Goal: Find specific page/section: Find specific page/section

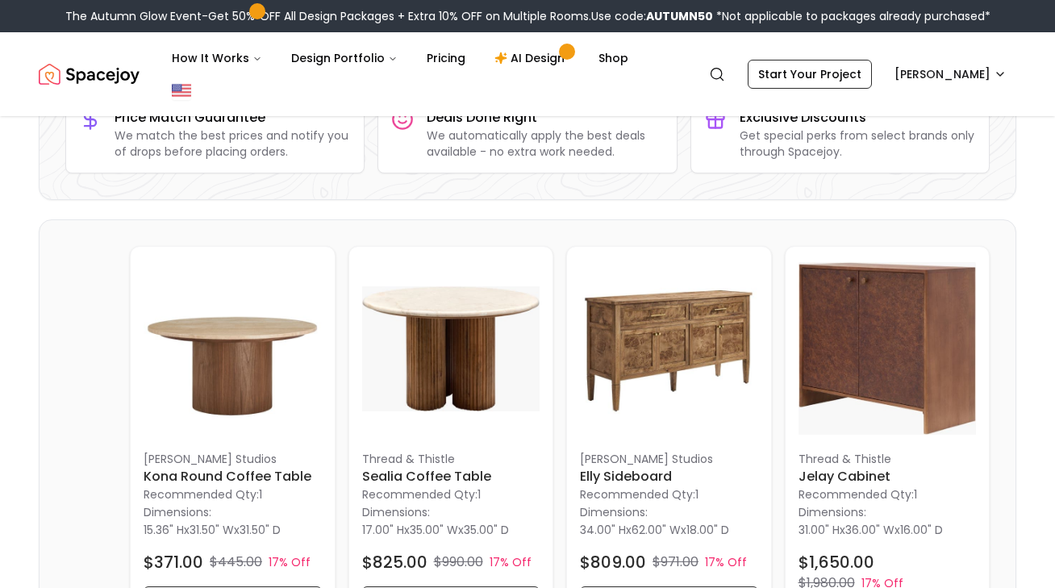
scroll to position [292, 0]
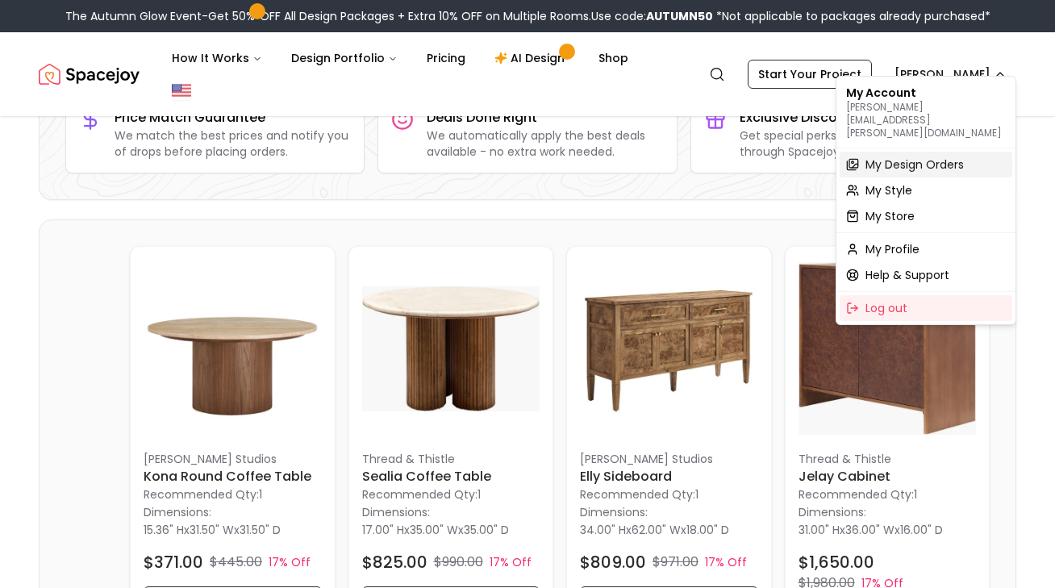
click at [917, 157] on span "My Design Orders" at bounding box center [915, 165] width 98 height 16
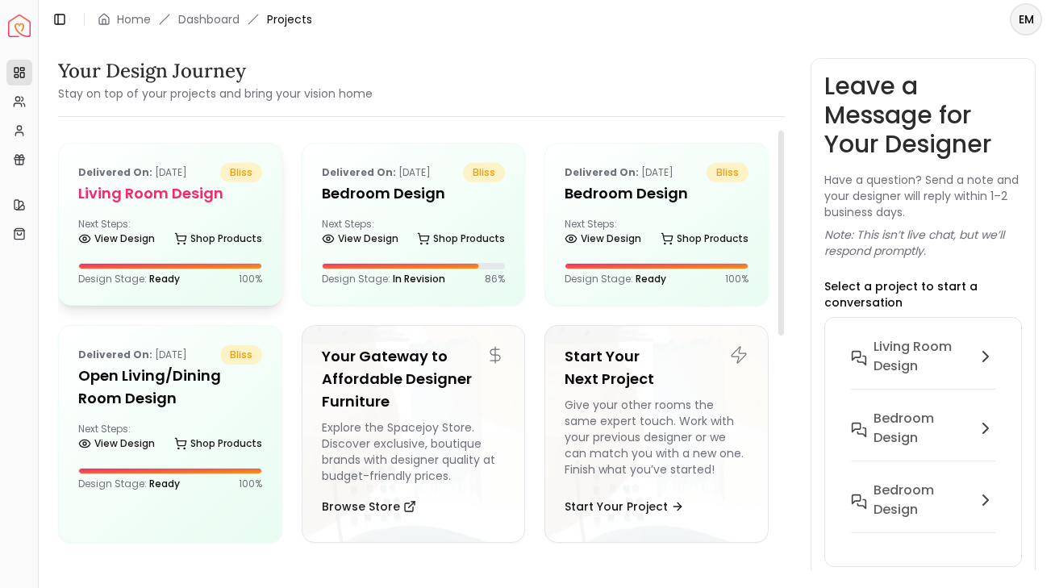
click at [131, 258] on div "Delivered on: [DATE] bliss Living Room design Next Steps: View Design Shop Prod…" at bounding box center [170, 224] width 223 height 161
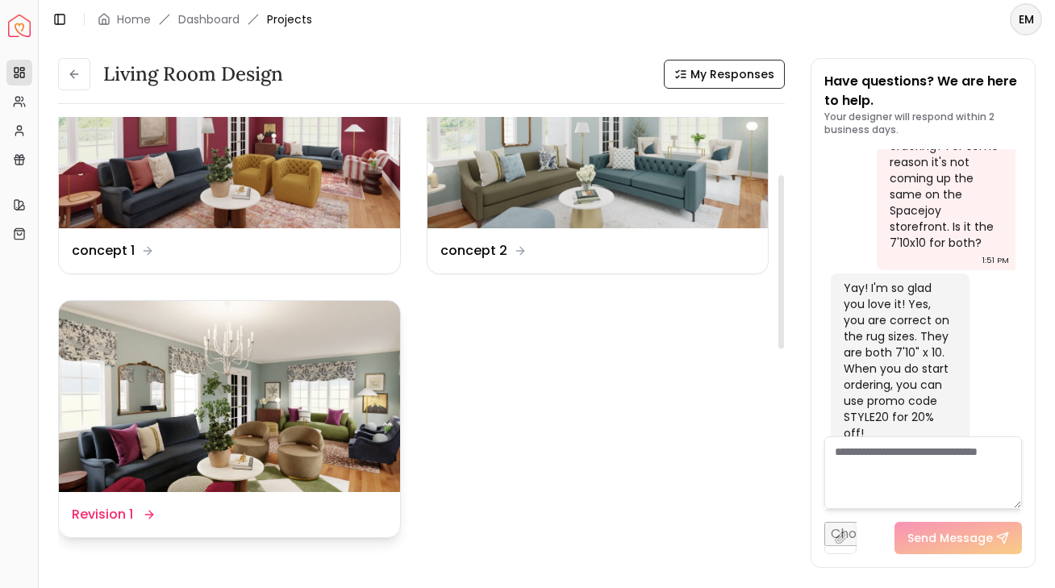
scroll to position [145, 0]
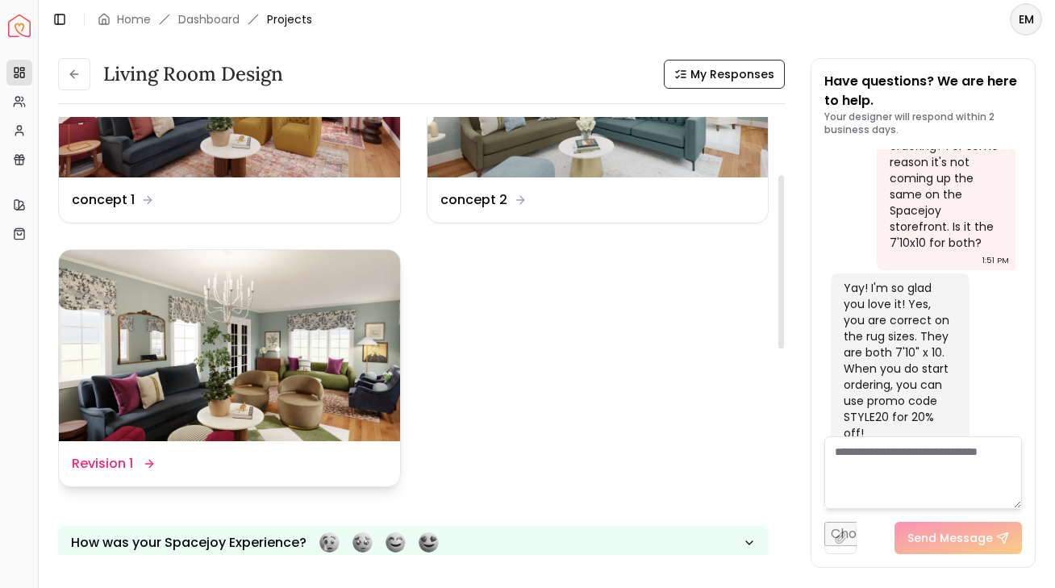
click at [291, 339] on img at bounding box center [229, 346] width 341 height 192
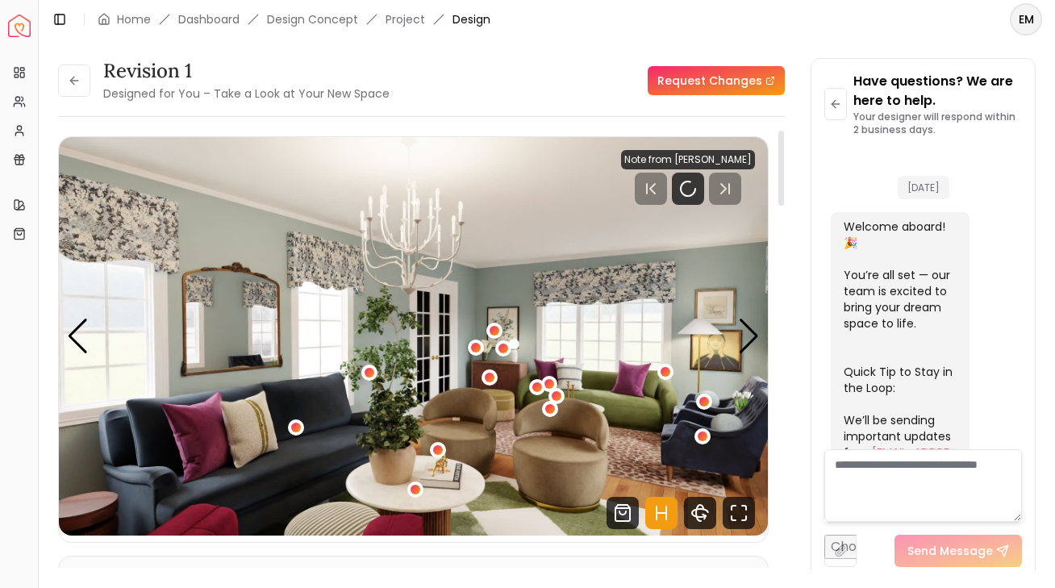
scroll to position [2324, 0]
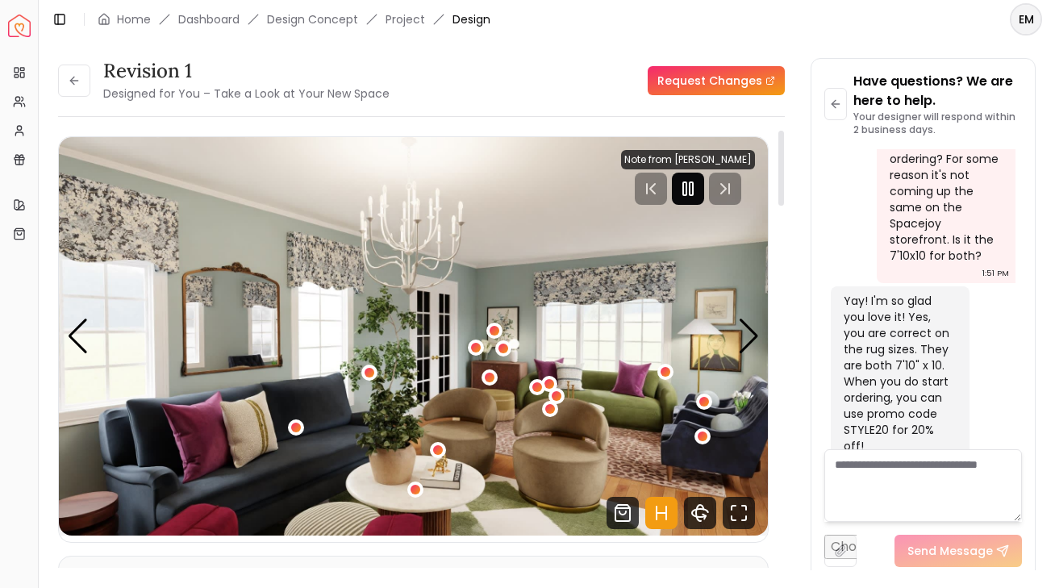
click at [698, 191] on icon "Pause" at bounding box center [688, 188] width 19 height 19
click at [671, 504] on icon "Hotspots Toggle" at bounding box center [662, 513] width 32 height 32
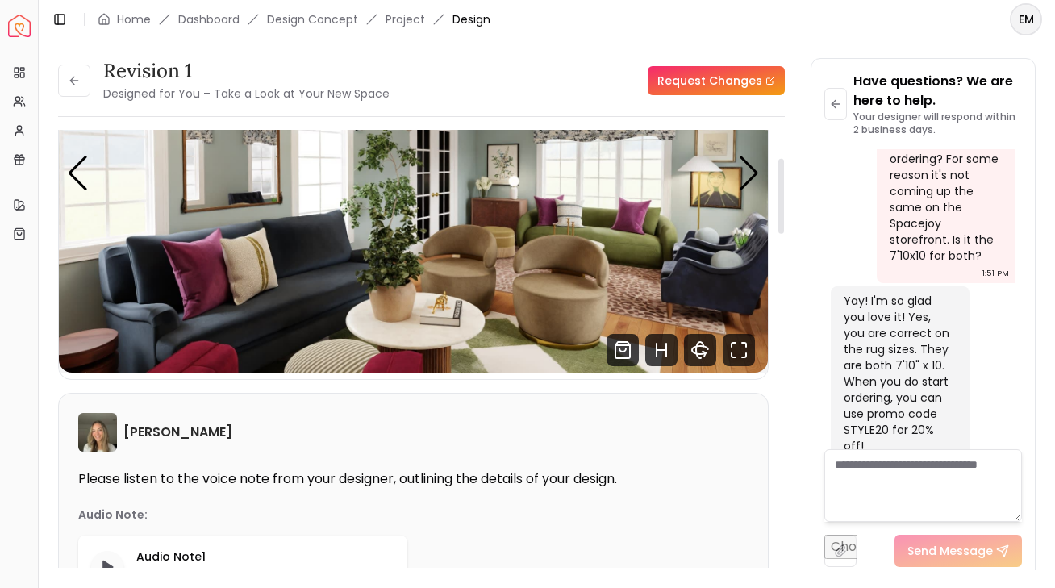
scroll to position [178, 0]
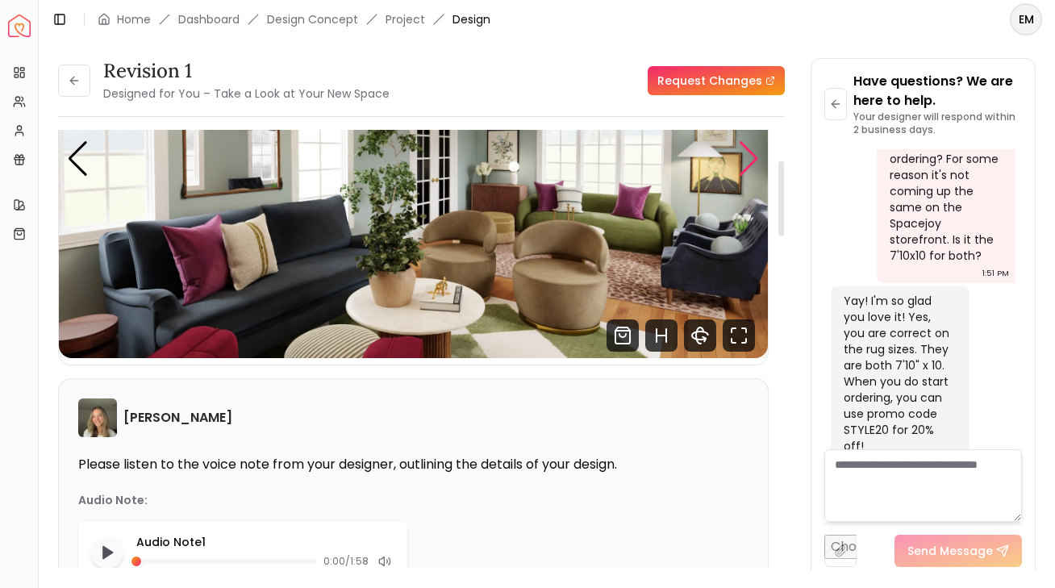
click at [746, 157] on div "Next slide" at bounding box center [749, 159] width 22 height 36
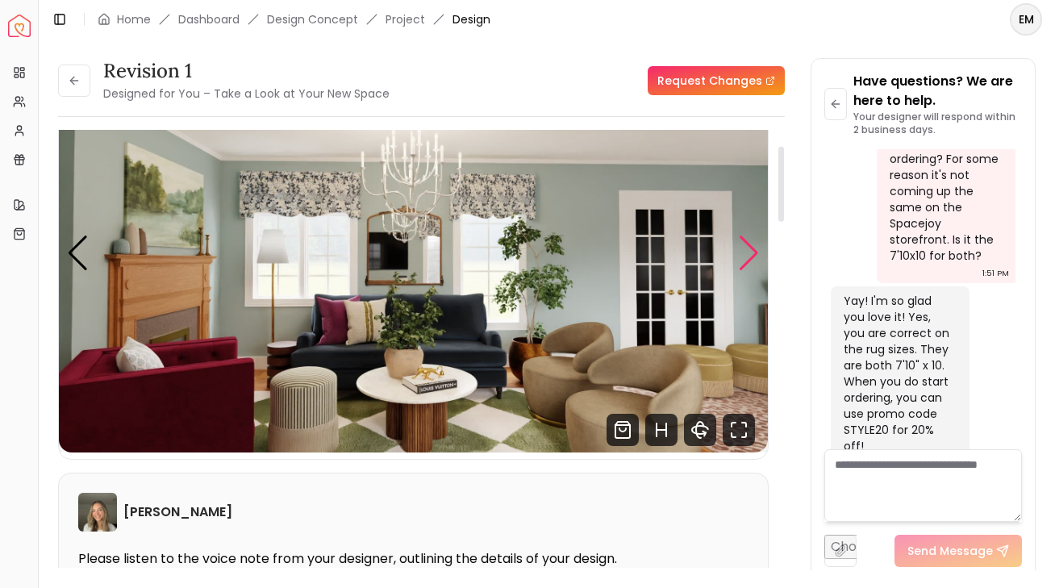
scroll to position [65, 0]
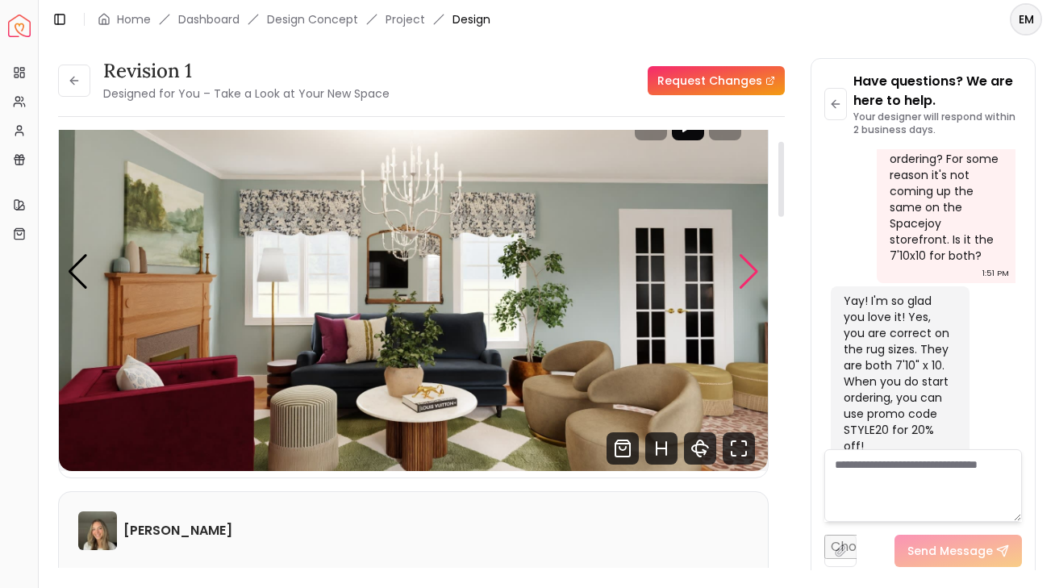
click at [738, 257] on div "Next slide" at bounding box center [749, 272] width 22 height 36
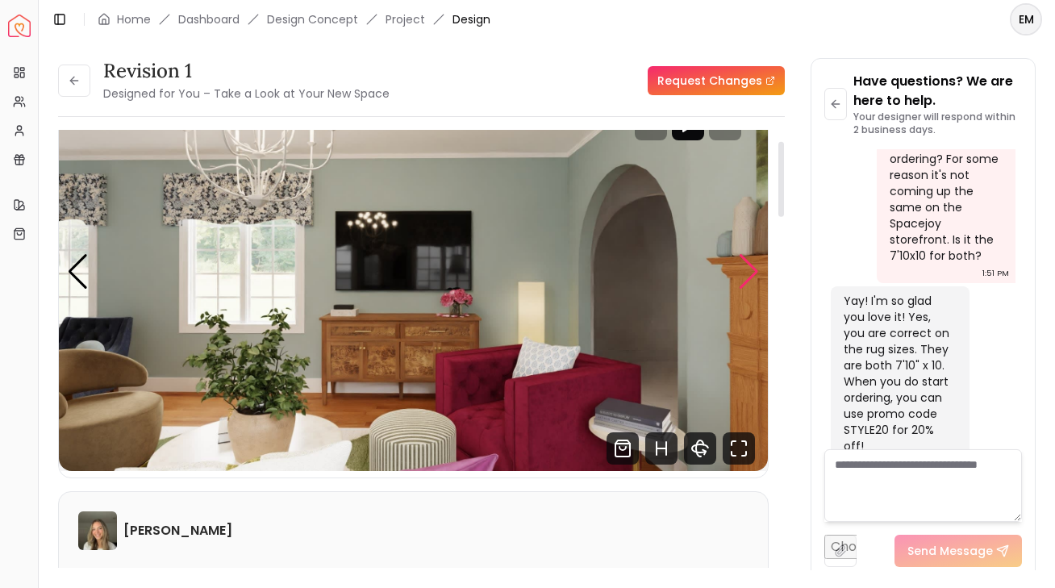
click at [738, 257] on div "Next slide" at bounding box center [749, 272] width 22 height 36
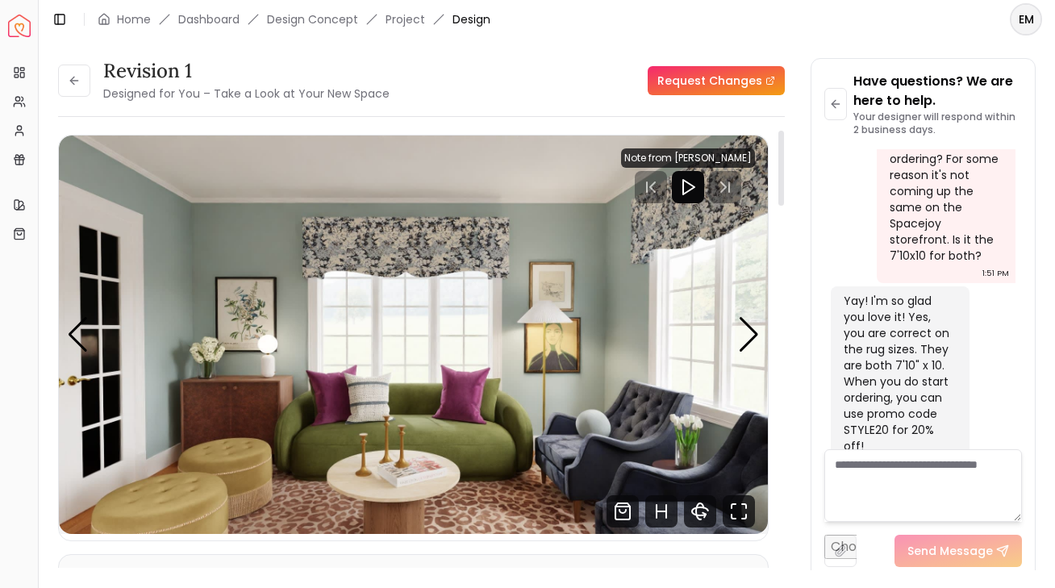
scroll to position [0, 0]
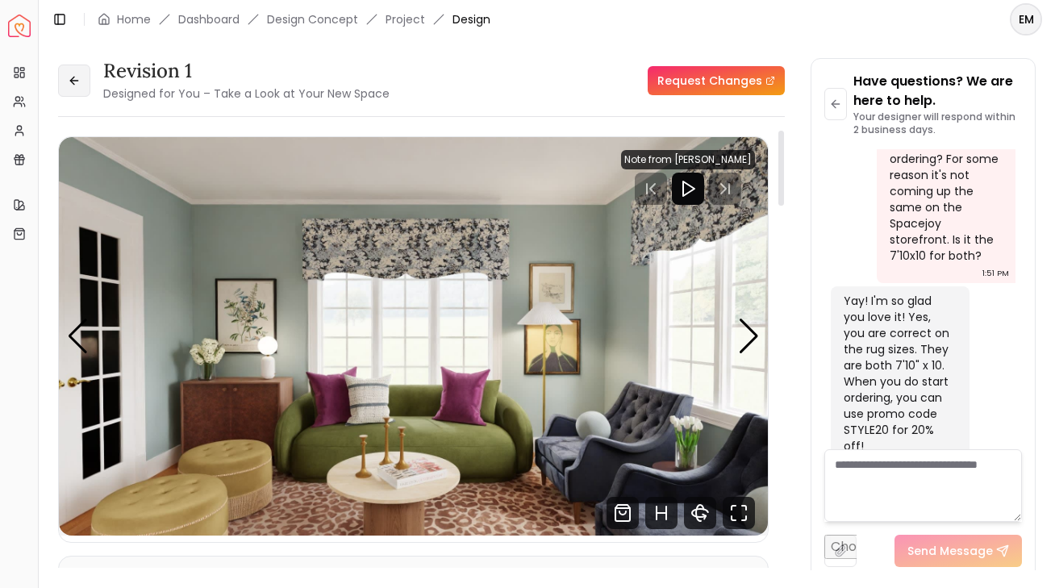
click at [84, 83] on button at bounding box center [74, 81] width 32 height 32
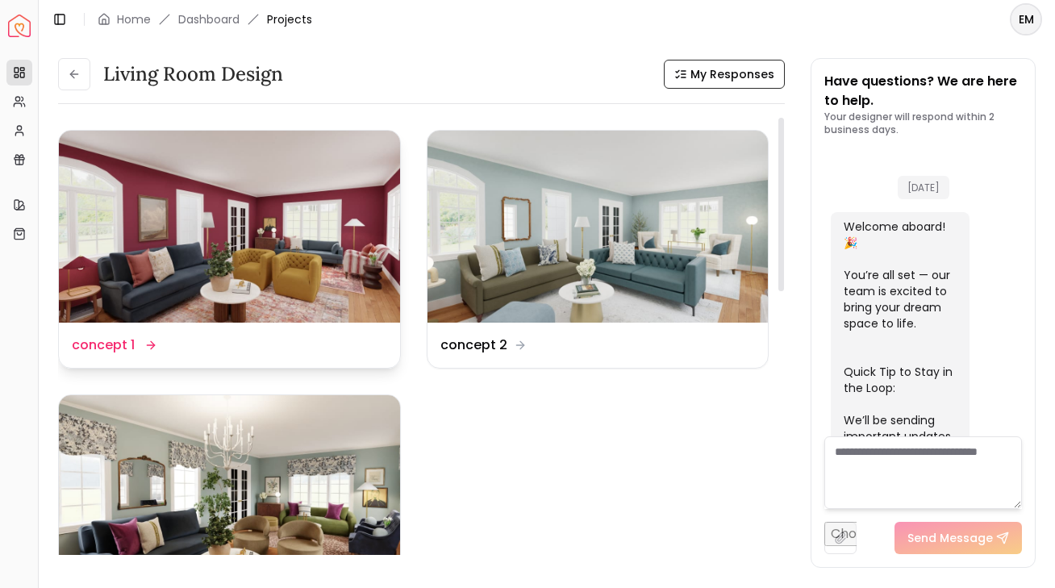
scroll to position [2337, 0]
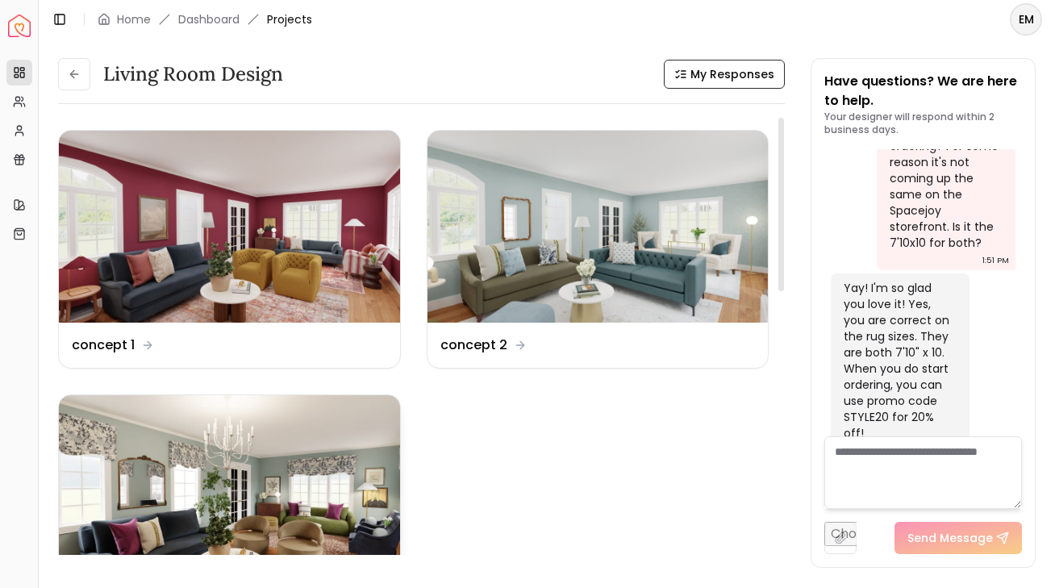
click at [256, 526] on img at bounding box center [229, 491] width 341 height 192
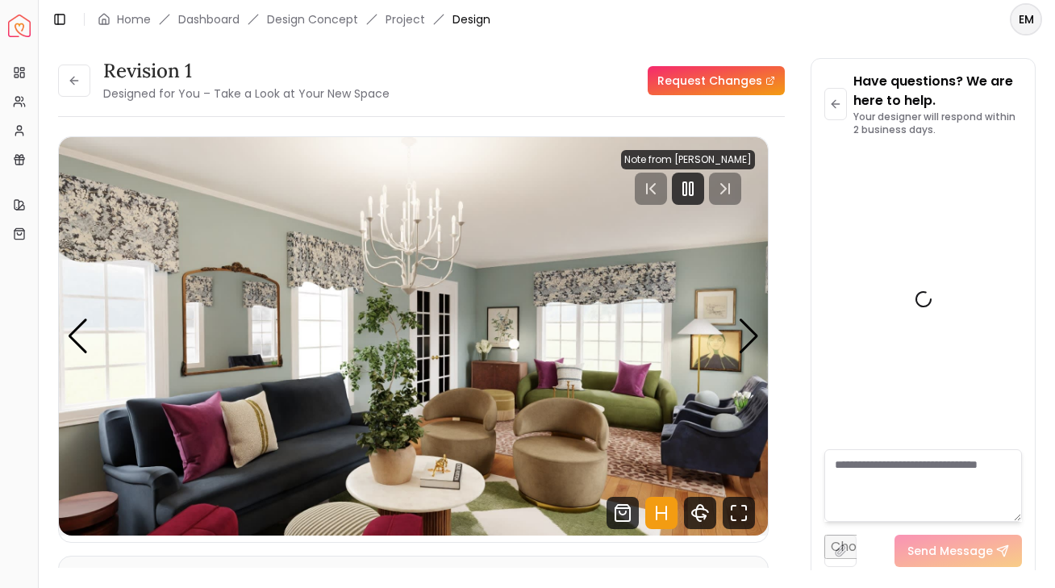
scroll to position [2324, 0]
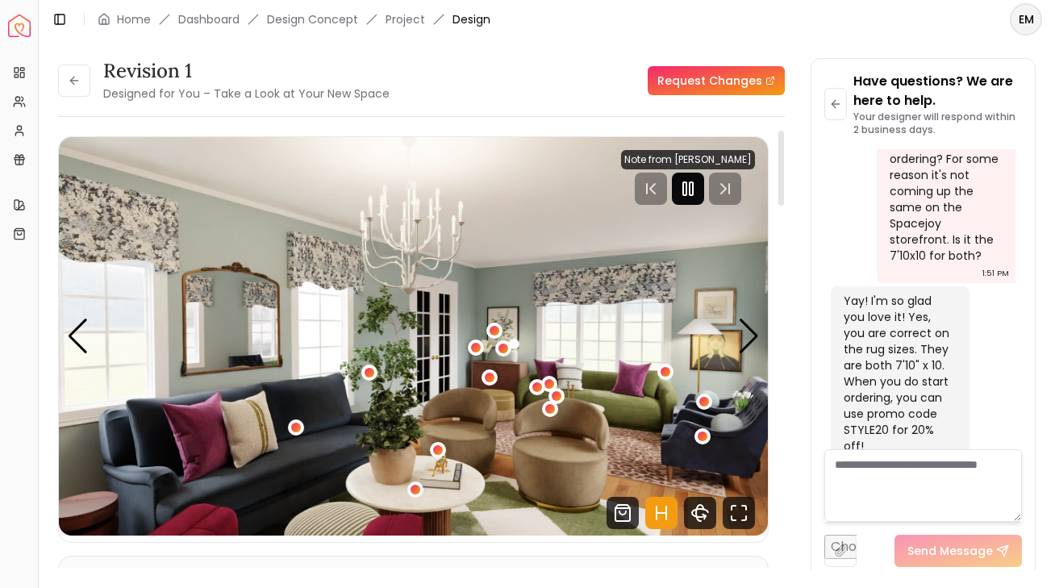
click at [688, 190] on icon "Pause" at bounding box center [688, 188] width 19 height 19
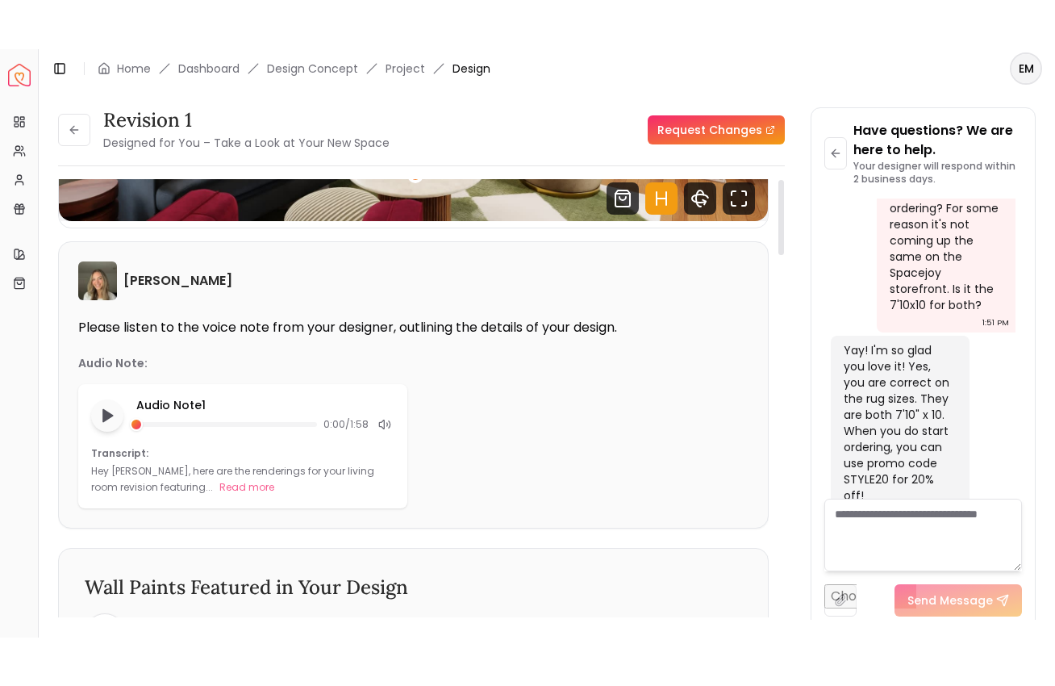
scroll to position [0, 0]
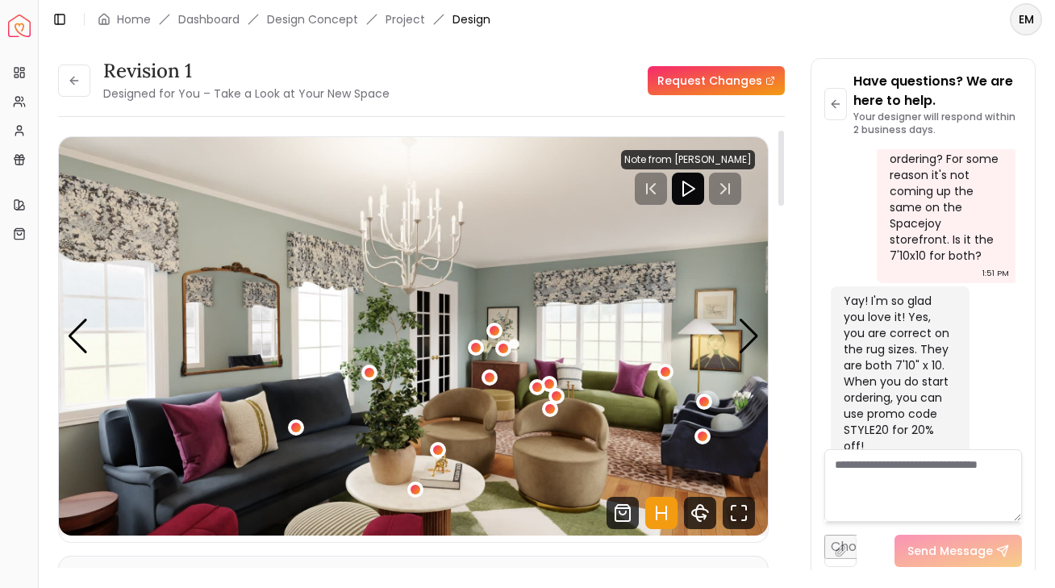
click at [658, 512] on icon "Hotspots Toggle" at bounding box center [662, 513] width 32 height 32
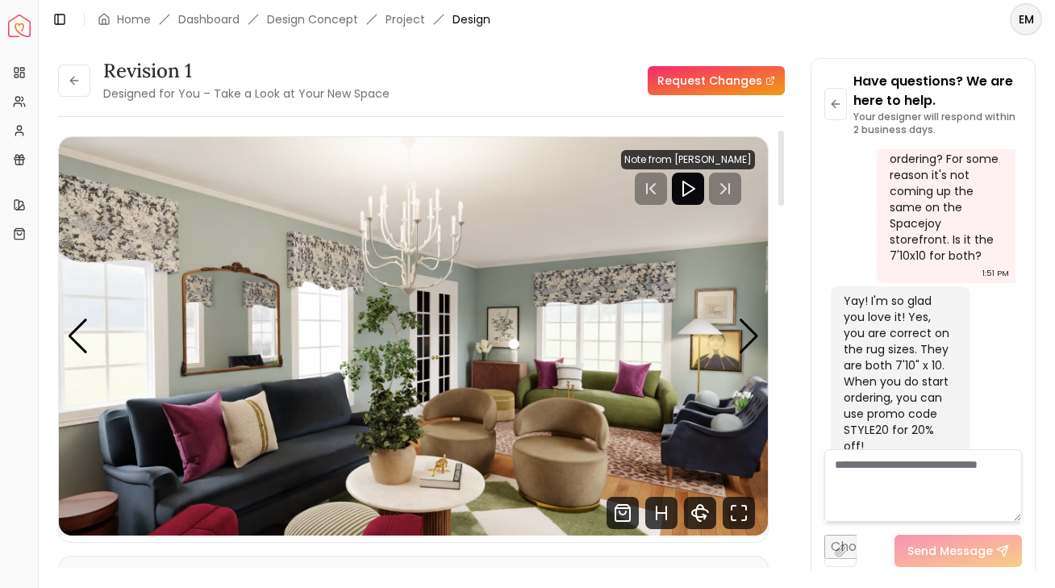
click at [764, 345] on img "1 / 6" at bounding box center [413, 336] width 709 height 399
click at [743, 341] on div "Next slide" at bounding box center [749, 337] width 22 height 36
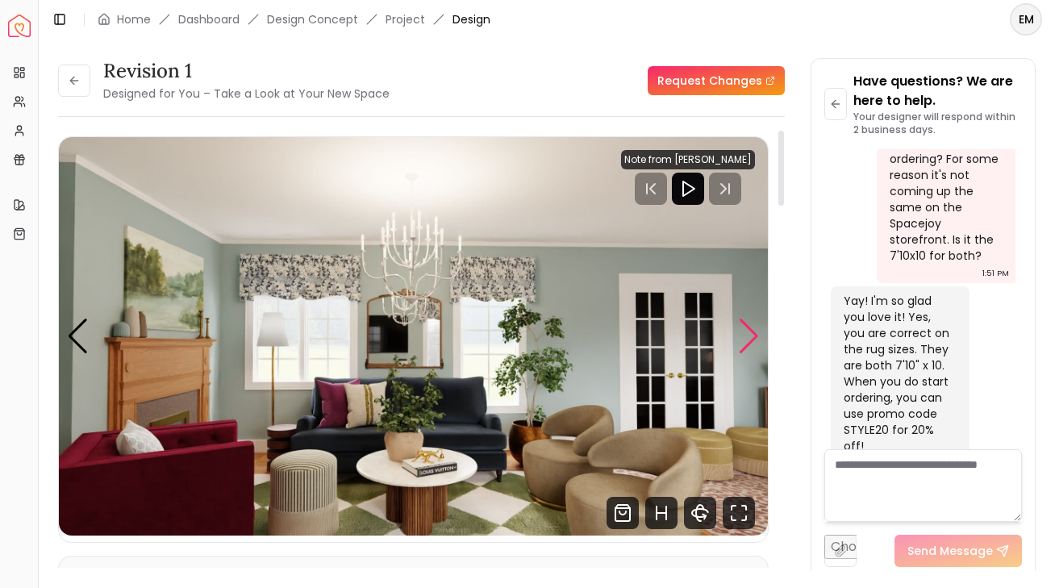
click at [746, 341] on div "Next slide" at bounding box center [749, 337] width 22 height 36
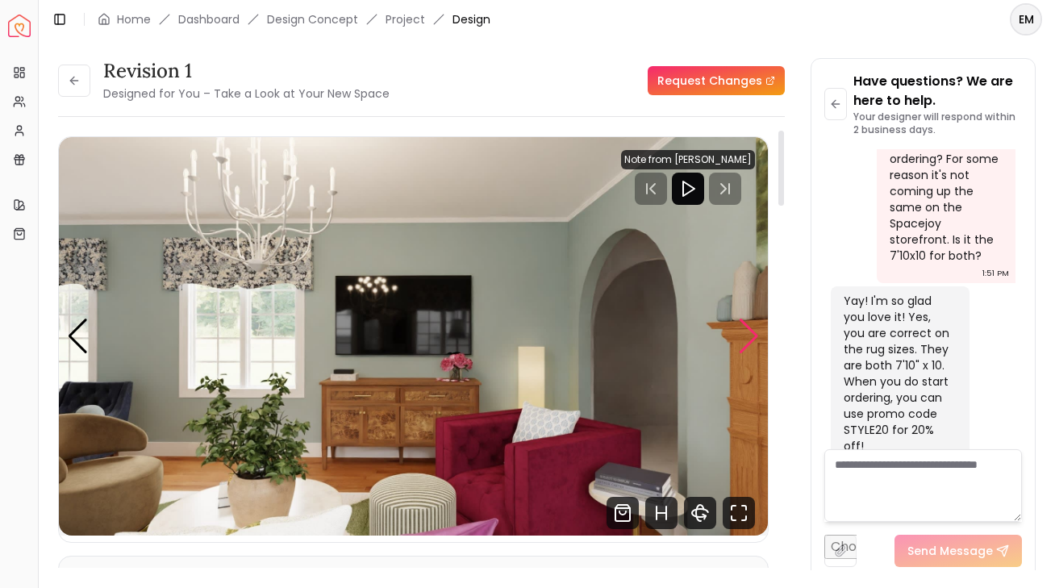
click at [746, 341] on div "Next slide" at bounding box center [749, 337] width 22 height 36
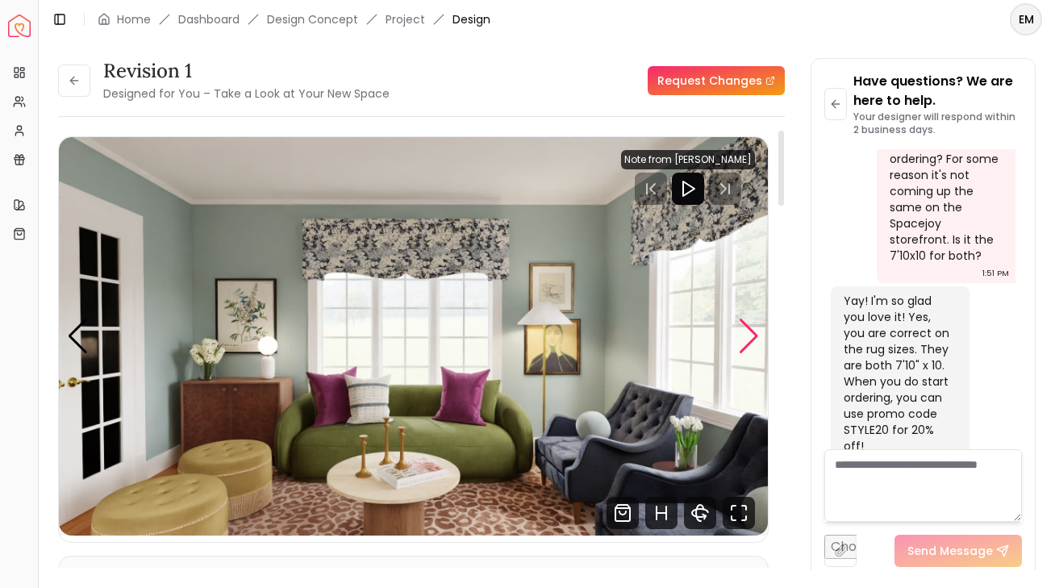
click at [746, 341] on div "Next slide" at bounding box center [749, 337] width 22 height 36
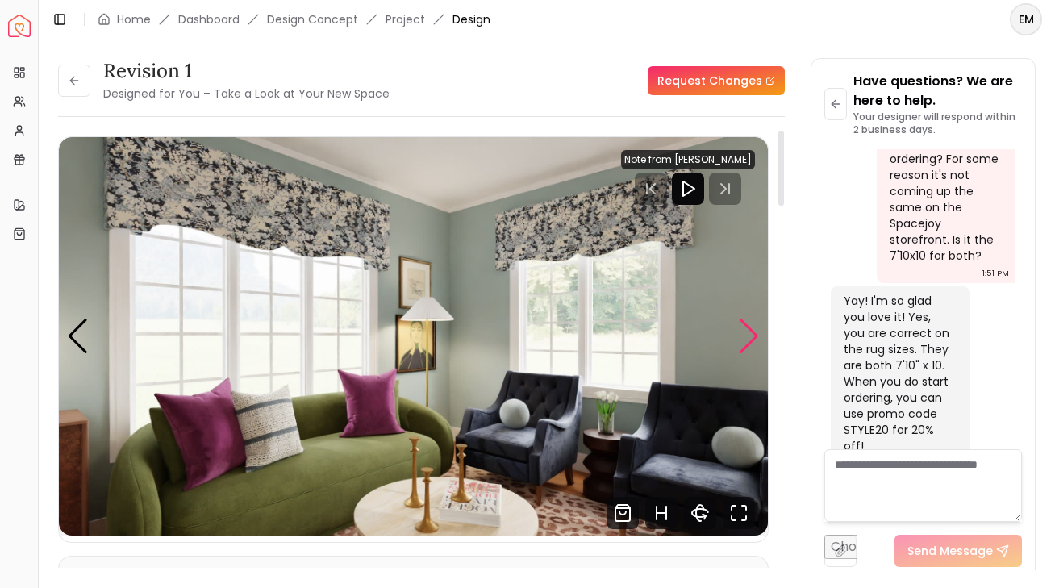
click at [746, 341] on div "Next slide" at bounding box center [749, 337] width 22 height 36
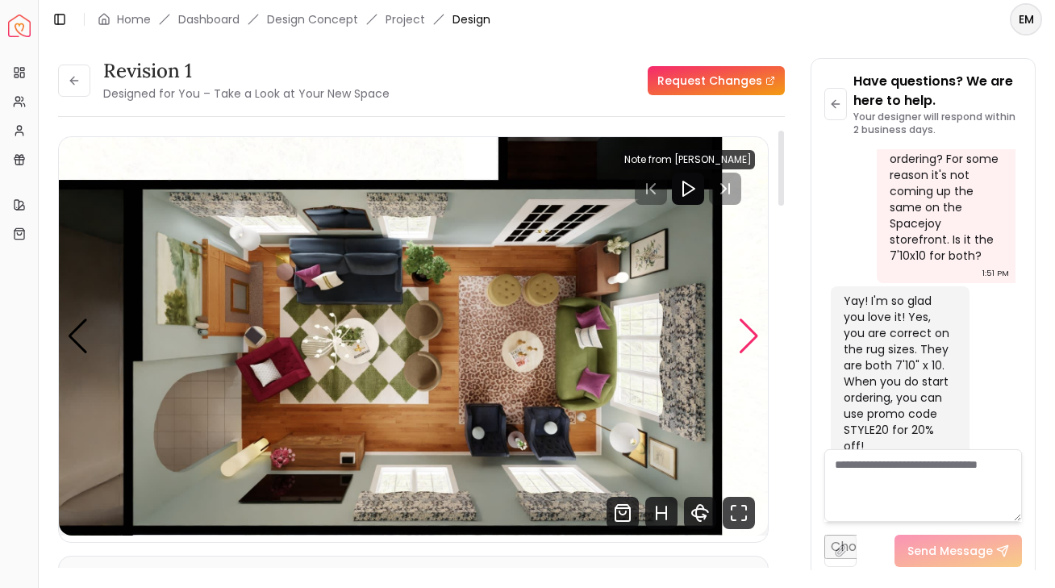
click at [746, 341] on div "Next slide" at bounding box center [749, 337] width 22 height 36
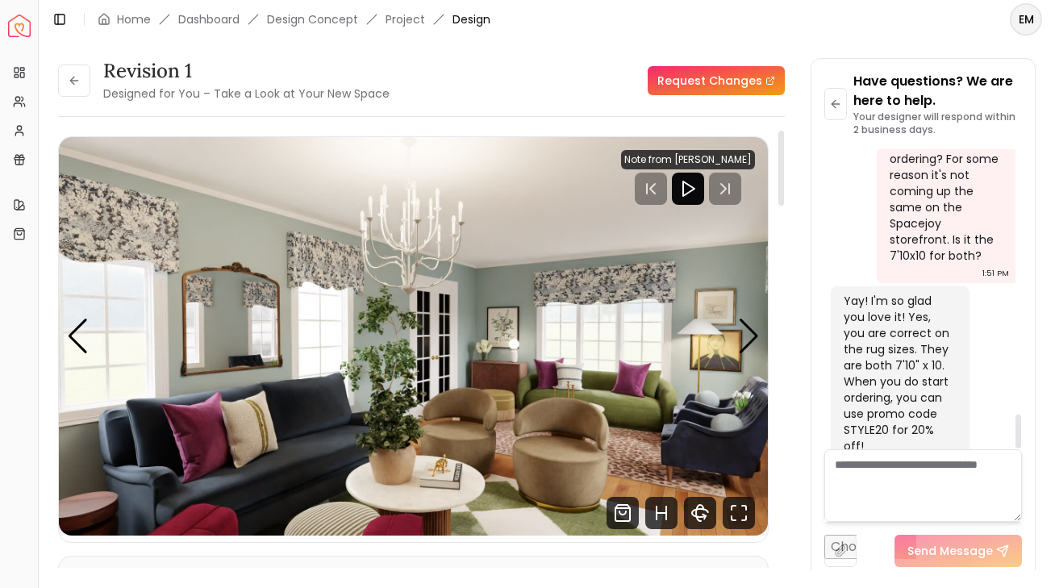
click at [728, 316] on img "1 / 6" at bounding box center [413, 336] width 709 height 399
click at [742, 322] on div "Next slide" at bounding box center [749, 337] width 22 height 36
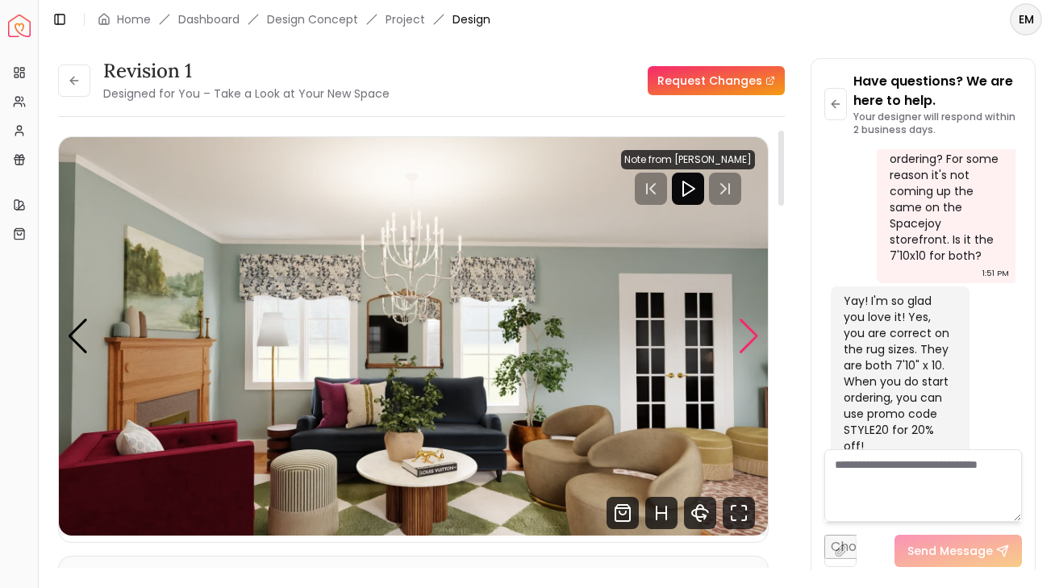
click at [742, 322] on div "Next slide" at bounding box center [749, 337] width 22 height 36
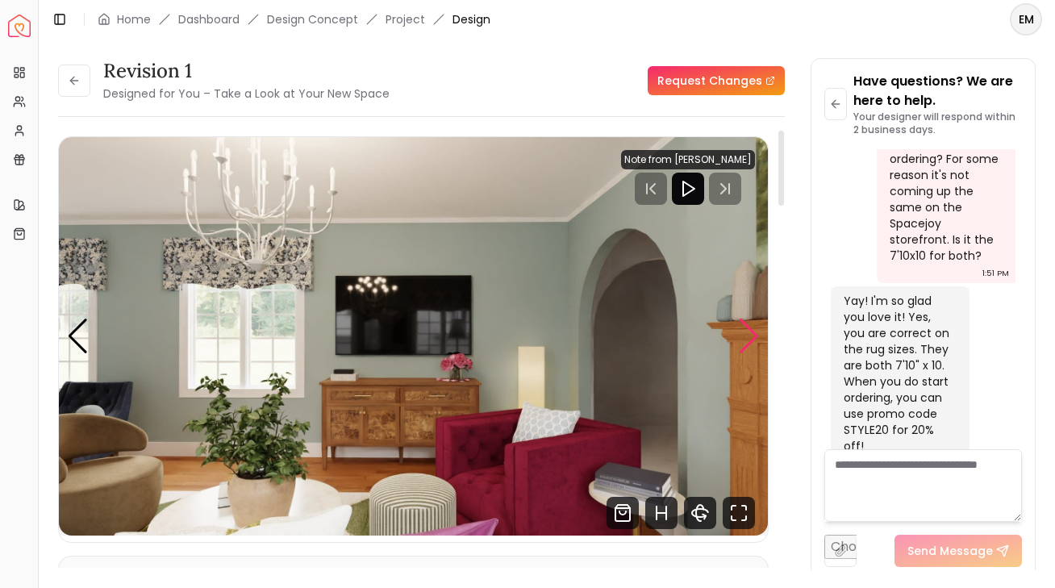
click at [742, 322] on div "Next slide" at bounding box center [749, 337] width 22 height 36
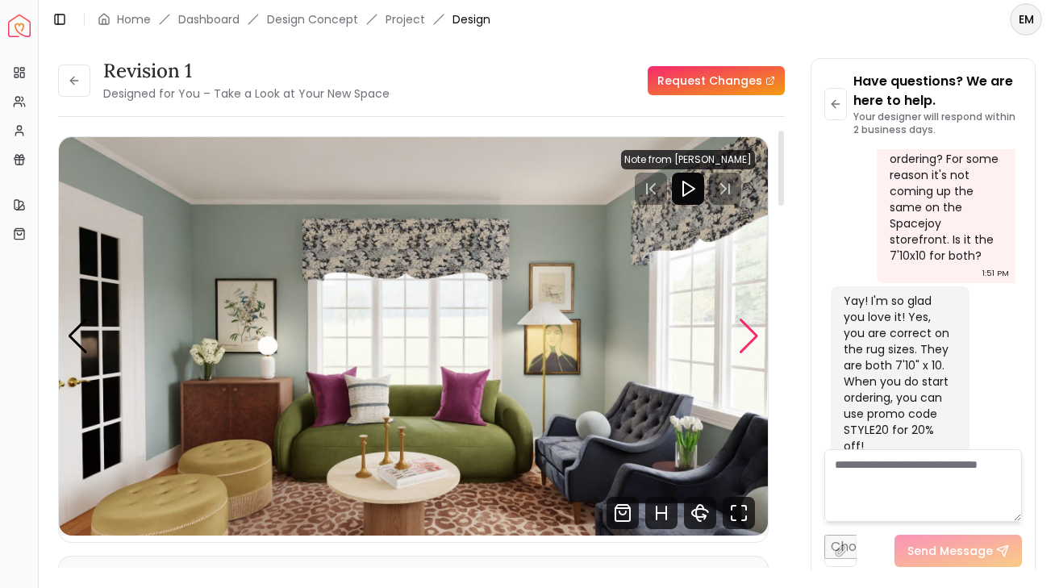
click at [742, 321] on div "Next slide" at bounding box center [749, 337] width 22 height 36
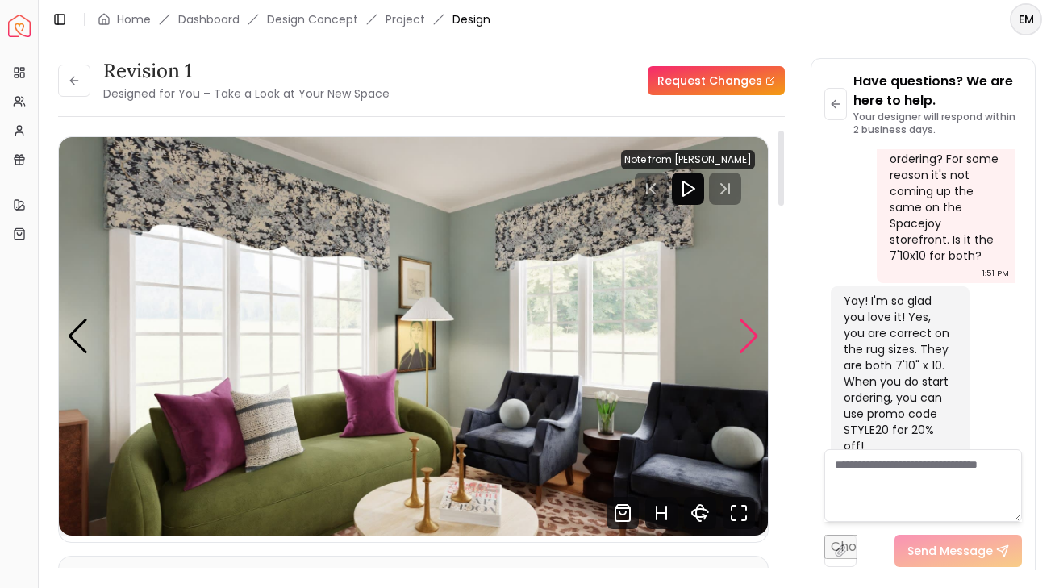
click at [742, 321] on div "Next slide" at bounding box center [749, 337] width 22 height 36
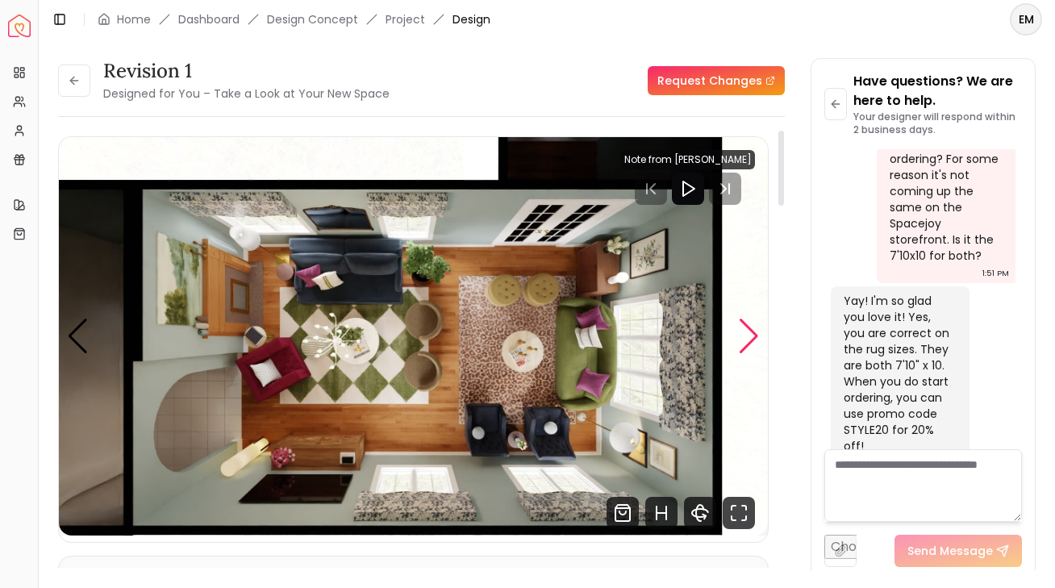
click at [739, 321] on div "Next slide" at bounding box center [749, 337] width 22 height 36
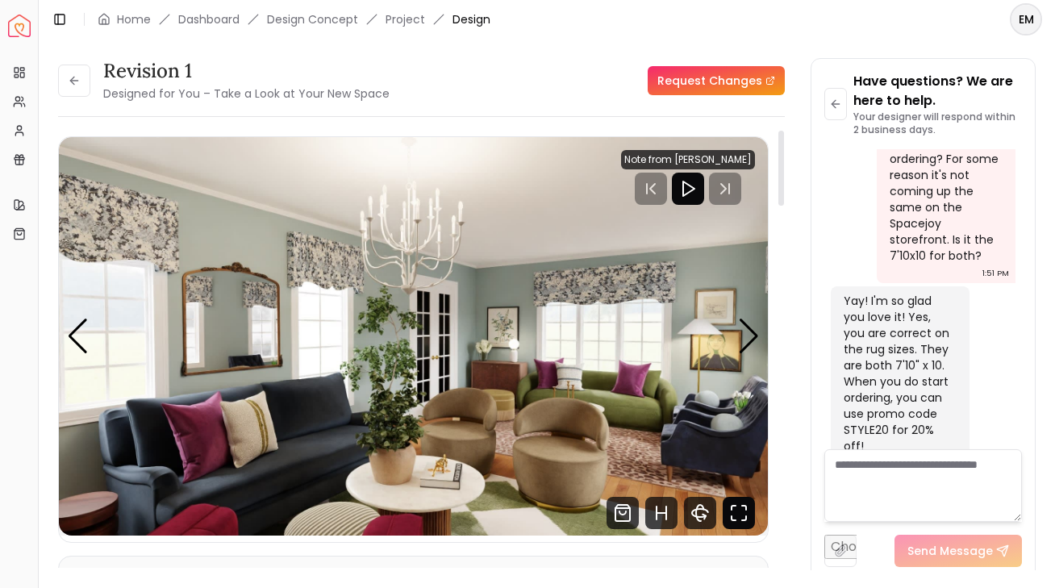
click at [734, 503] on icon "Fullscreen" at bounding box center [739, 513] width 32 height 32
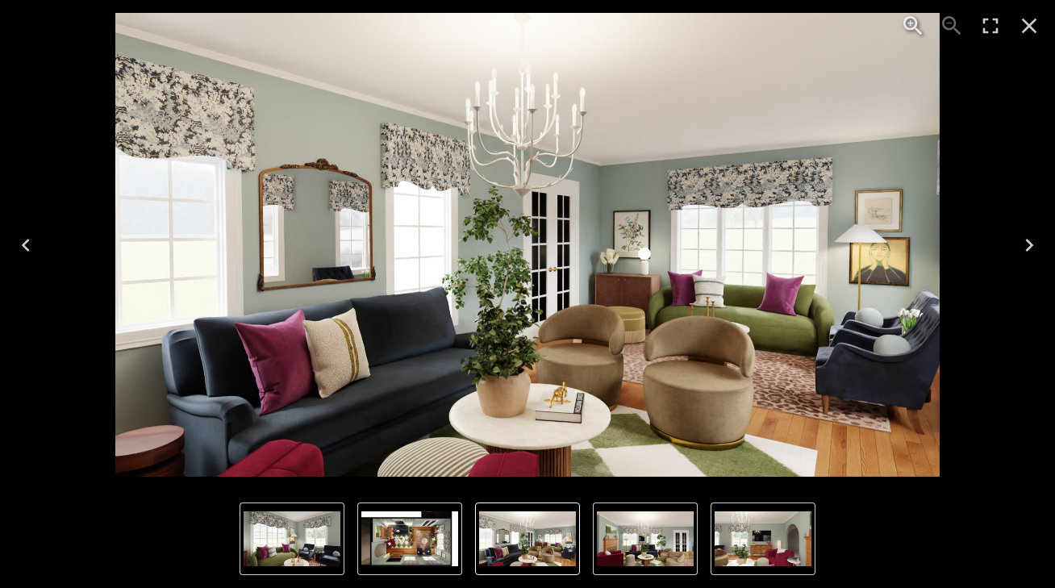
click at [1034, 238] on icon "Next" at bounding box center [1030, 245] width 26 height 26
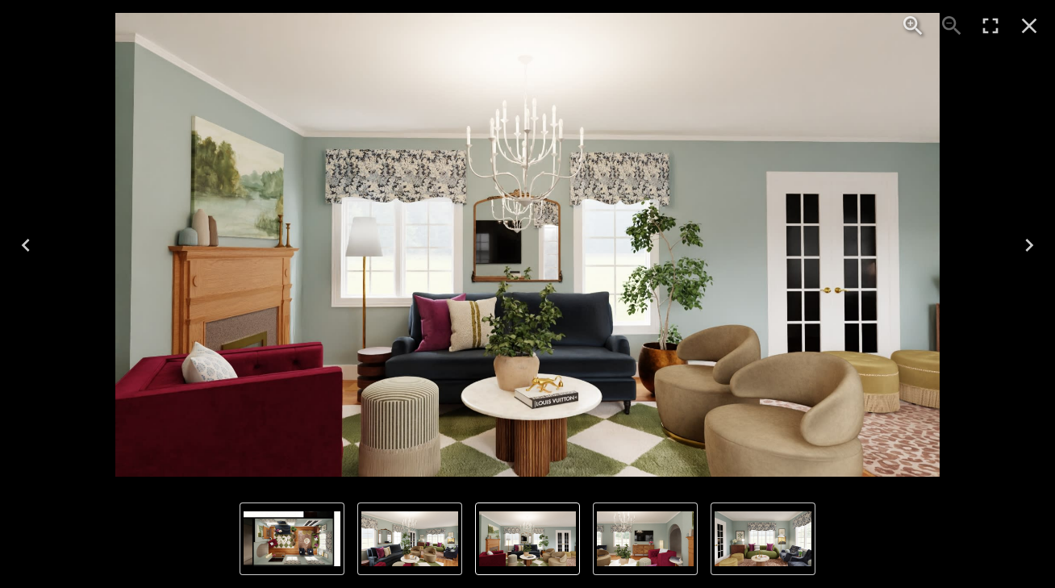
click at [1034, 240] on icon "Next" at bounding box center [1030, 245] width 26 height 26
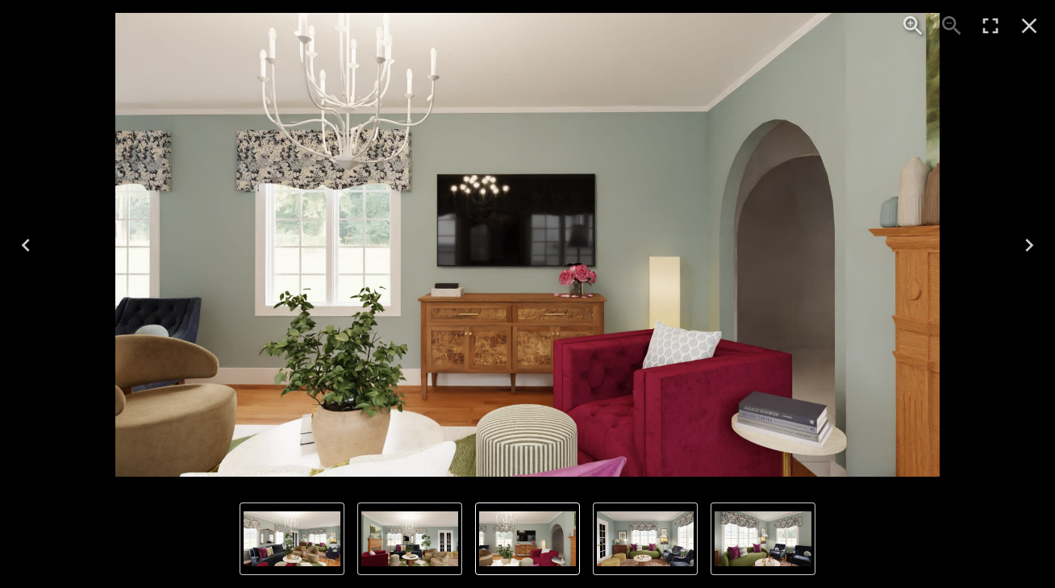
click at [1034, 240] on icon "Next" at bounding box center [1030, 245] width 26 height 26
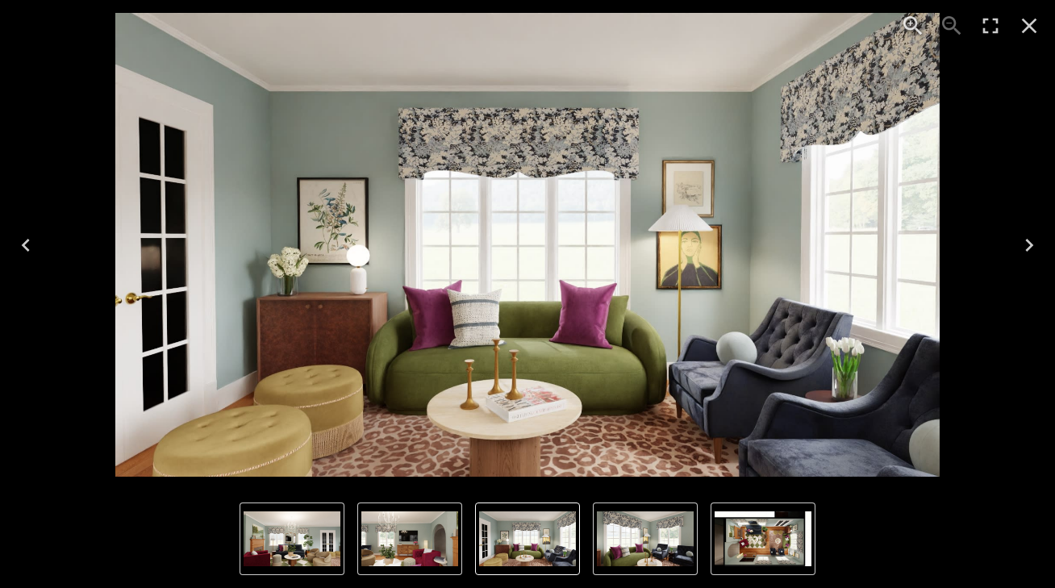
click at [1034, 240] on icon "Next" at bounding box center [1030, 245] width 26 height 26
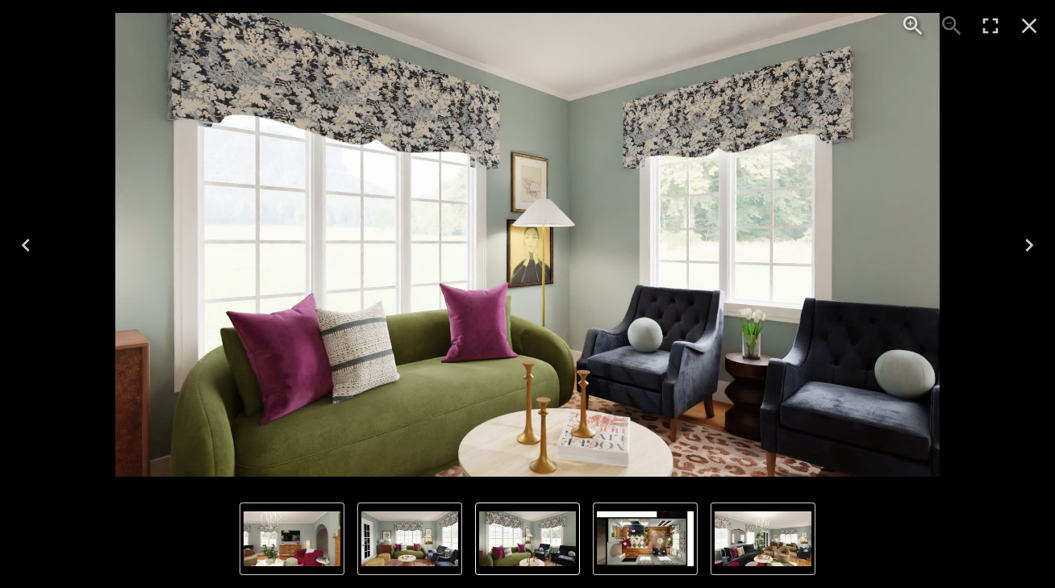
click at [1034, 240] on icon "Next" at bounding box center [1030, 245] width 26 height 26
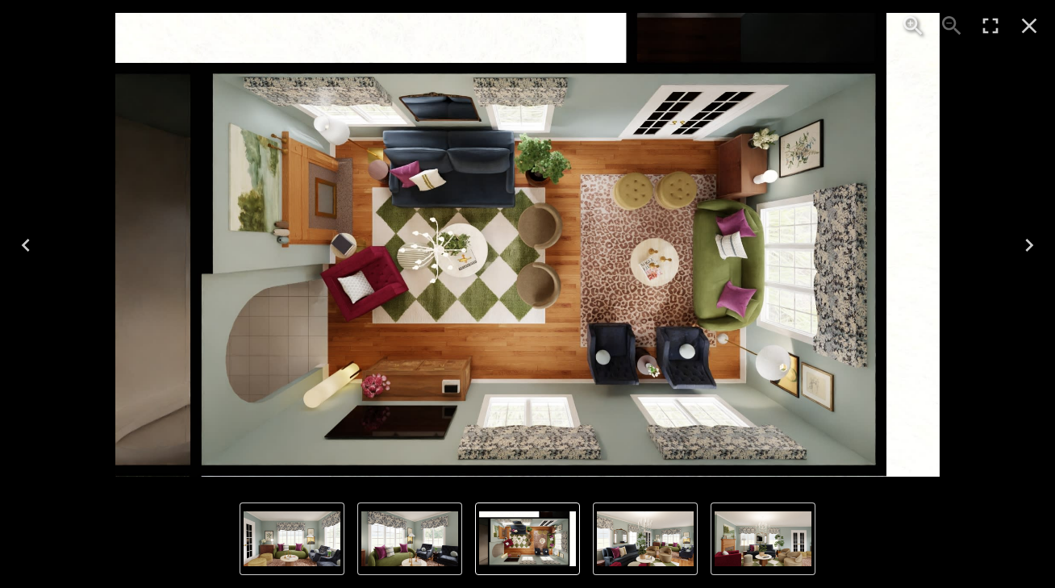
click at [1033, 240] on icon "Next" at bounding box center [1030, 245] width 26 height 26
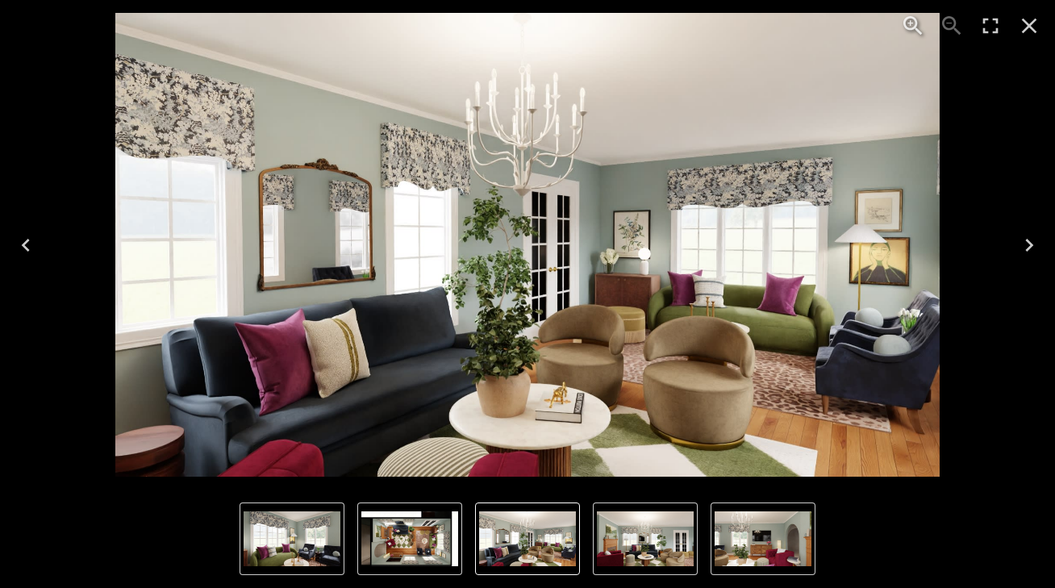
click at [1028, 21] on icon "Close" at bounding box center [1030, 26] width 26 height 26
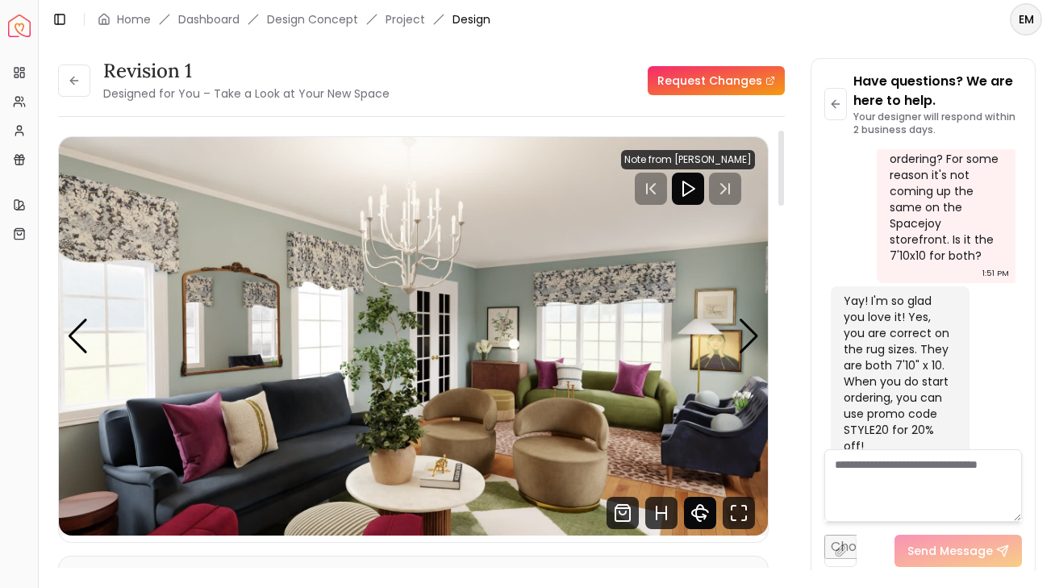
click at [692, 517] on icon "360 View" at bounding box center [700, 513] width 32 height 32
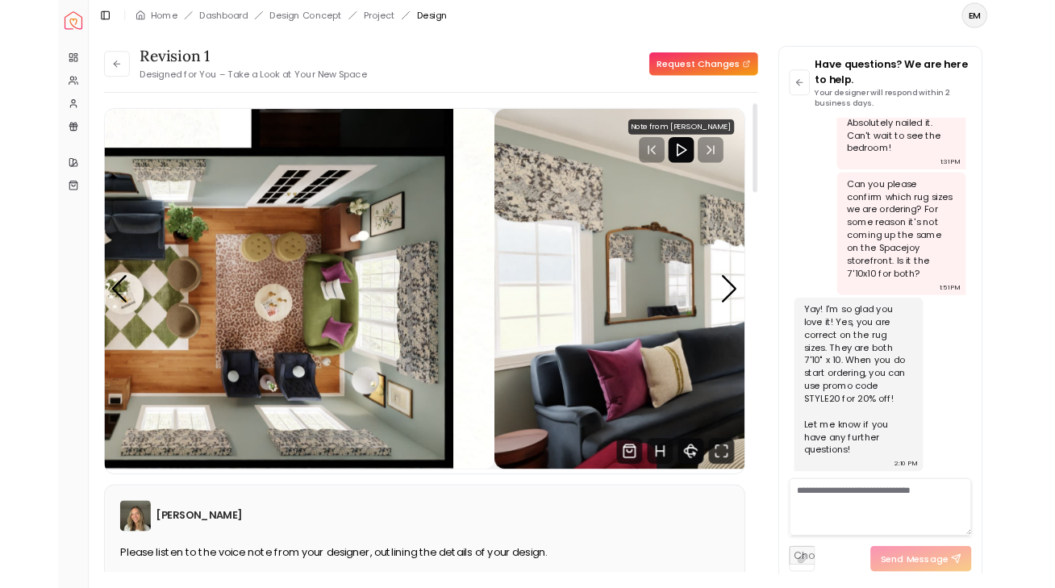
scroll to position [1896, 0]
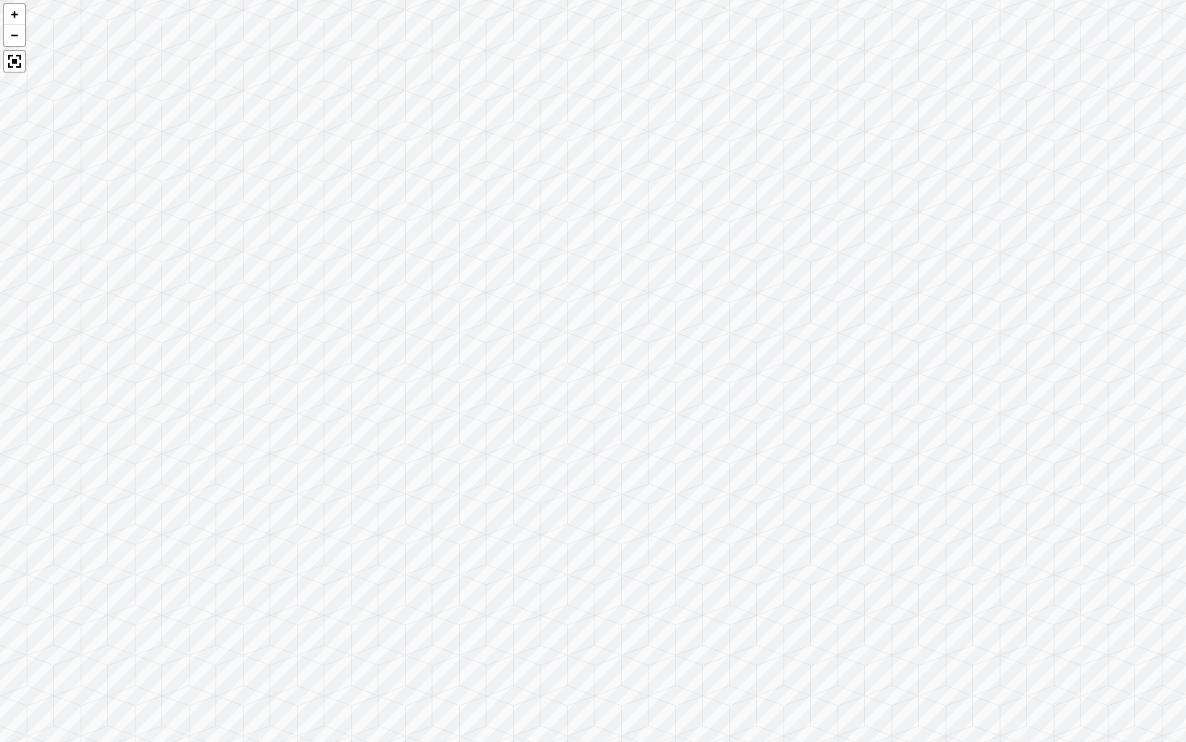
drag, startPoint x: 800, startPoint y: 434, endPoint x: 415, endPoint y: 449, distance: 385.2
click at [415, 449] on div at bounding box center [593, 371] width 1186 height 742
drag, startPoint x: 829, startPoint y: 491, endPoint x: 394, endPoint y: 403, distance: 443.8
click at [395, 403] on div at bounding box center [593, 371] width 1186 height 742
drag, startPoint x: 712, startPoint y: 374, endPoint x: 798, endPoint y: 423, distance: 99.4
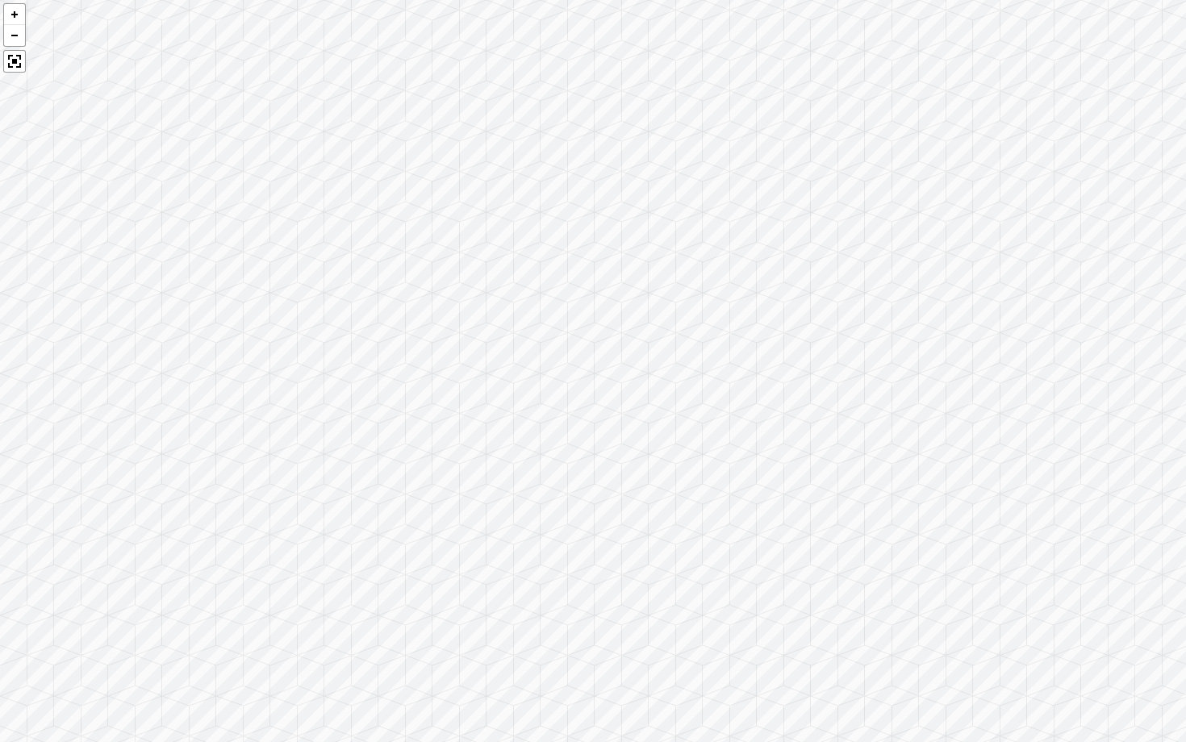
click at [798, 424] on div at bounding box center [593, 371] width 1186 height 742
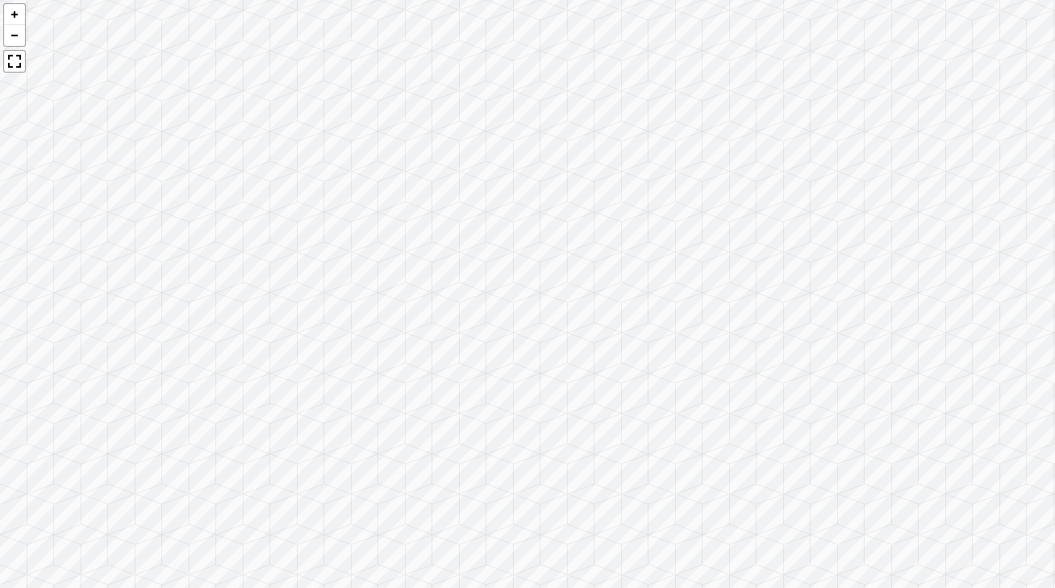
scroll to position [2324, 0]
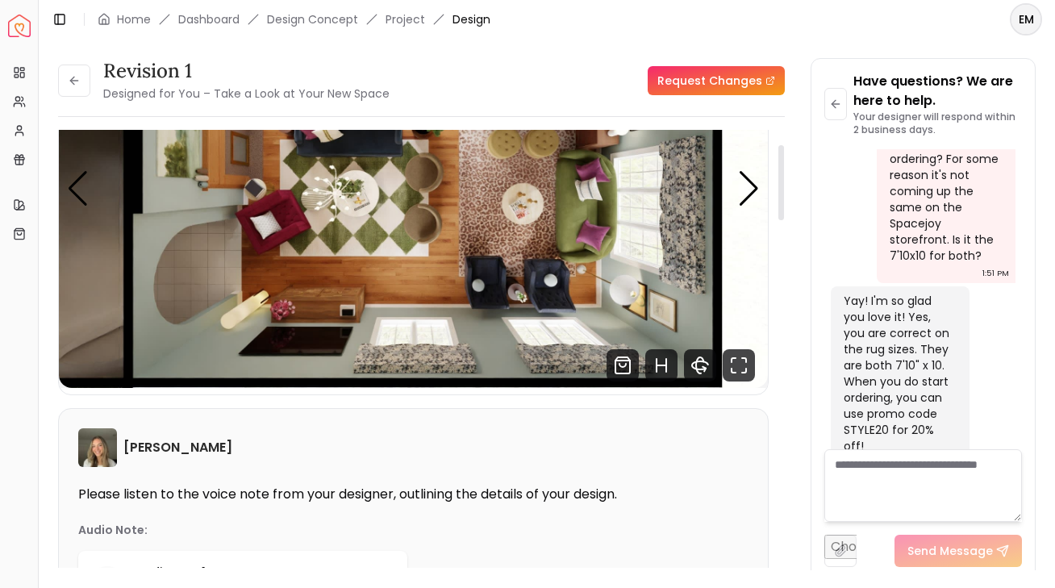
scroll to position [85, 0]
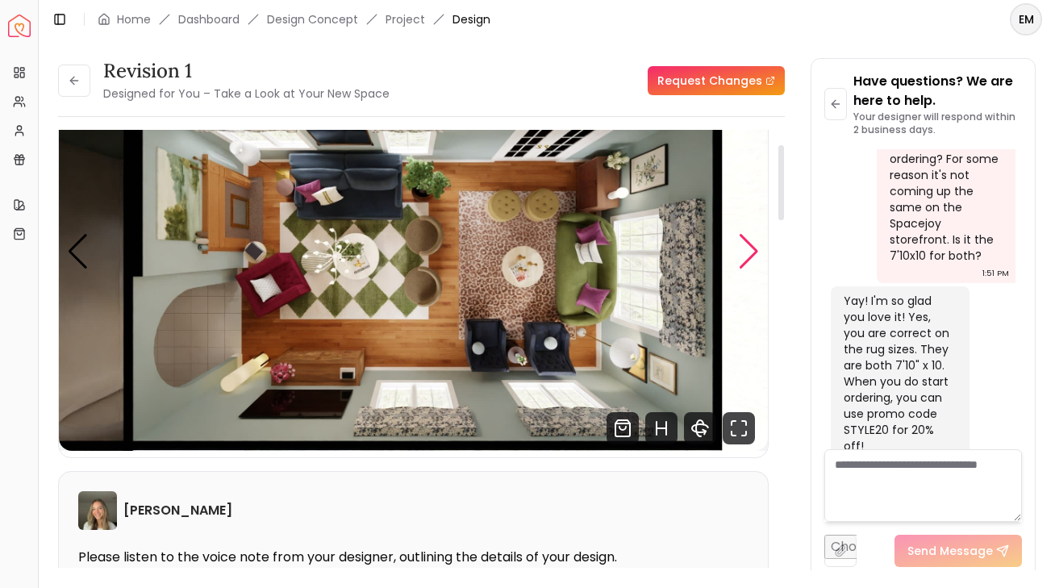
click at [755, 240] on div "Next slide" at bounding box center [749, 252] width 22 height 36
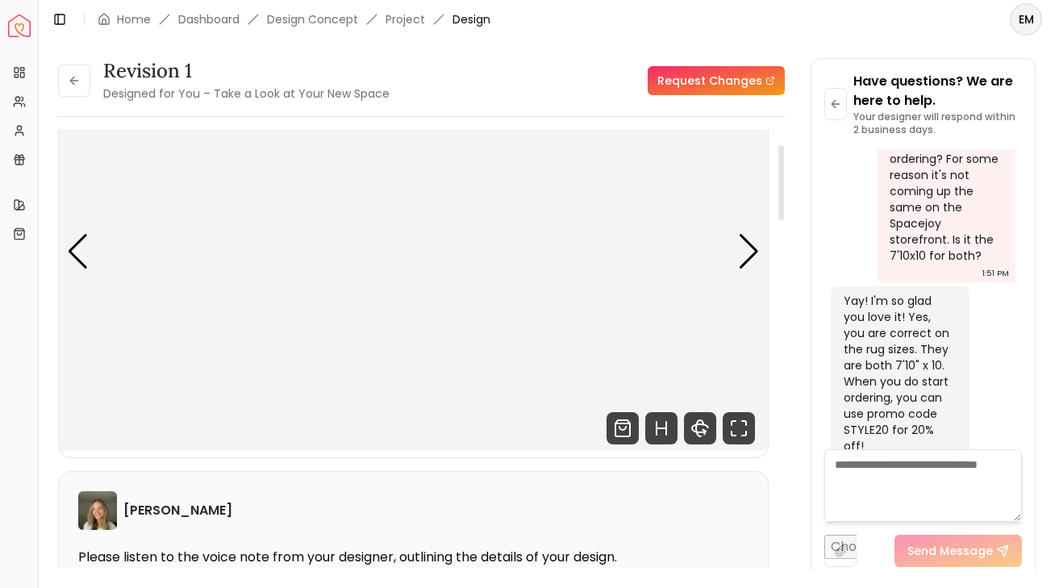
click at [763, 246] on img "1 / 6" at bounding box center [413, 251] width 709 height 399
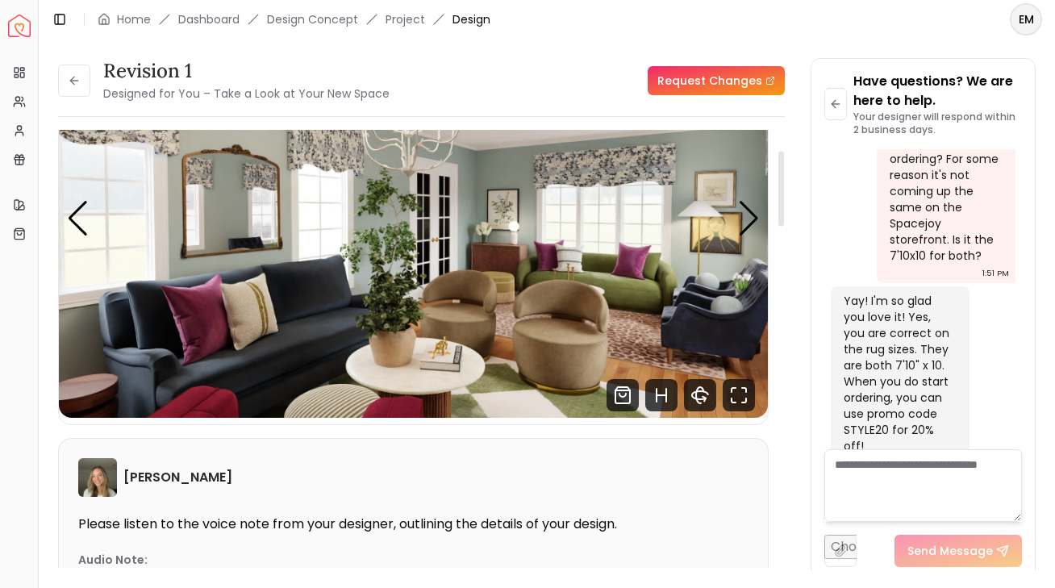
scroll to position [113, 0]
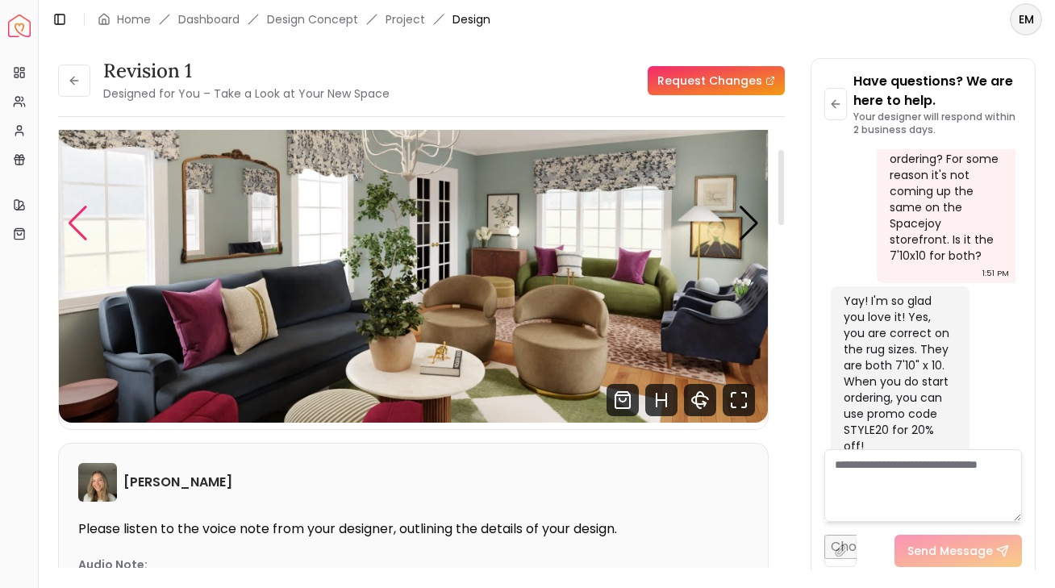
click at [88, 220] on div "Previous slide" at bounding box center [78, 224] width 22 height 36
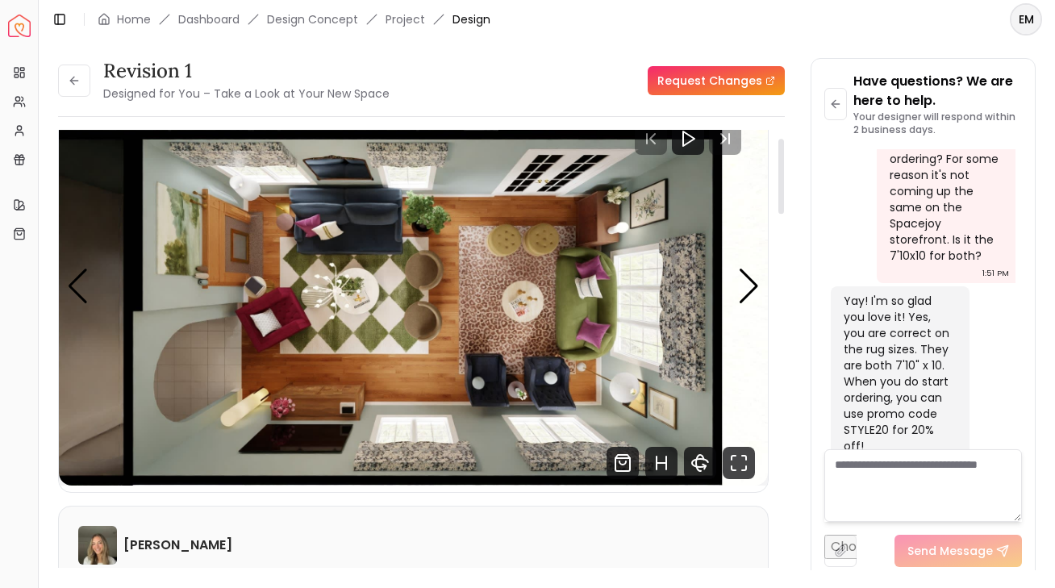
scroll to position [48, 0]
